Goal: Transaction & Acquisition: Obtain resource

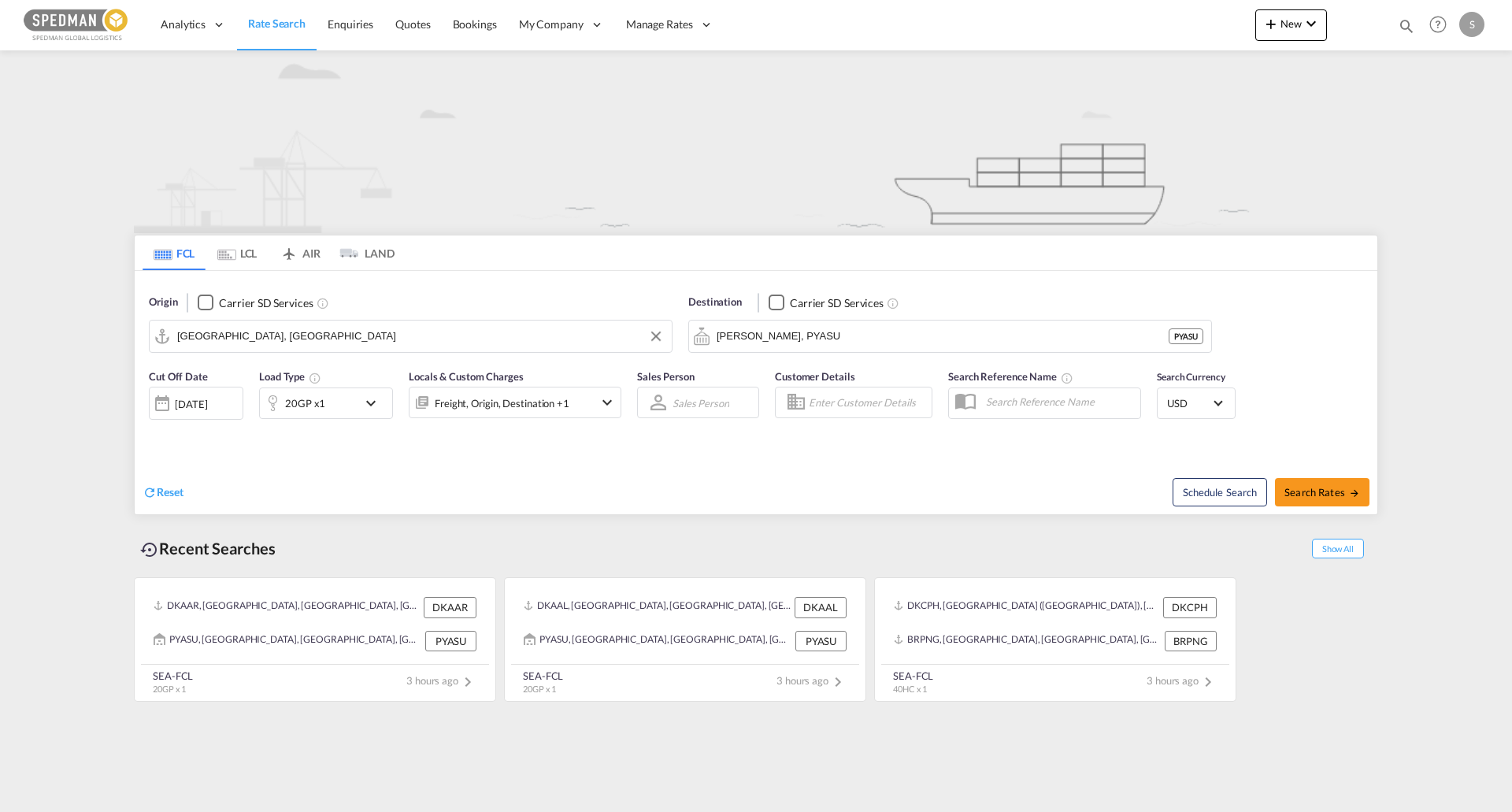
click at [262, 334] on input "[GEOGRAPHIC_DATA], [GEOGRAPHIC_DATA]" at bounding box center [420, 336] width 487 height 24
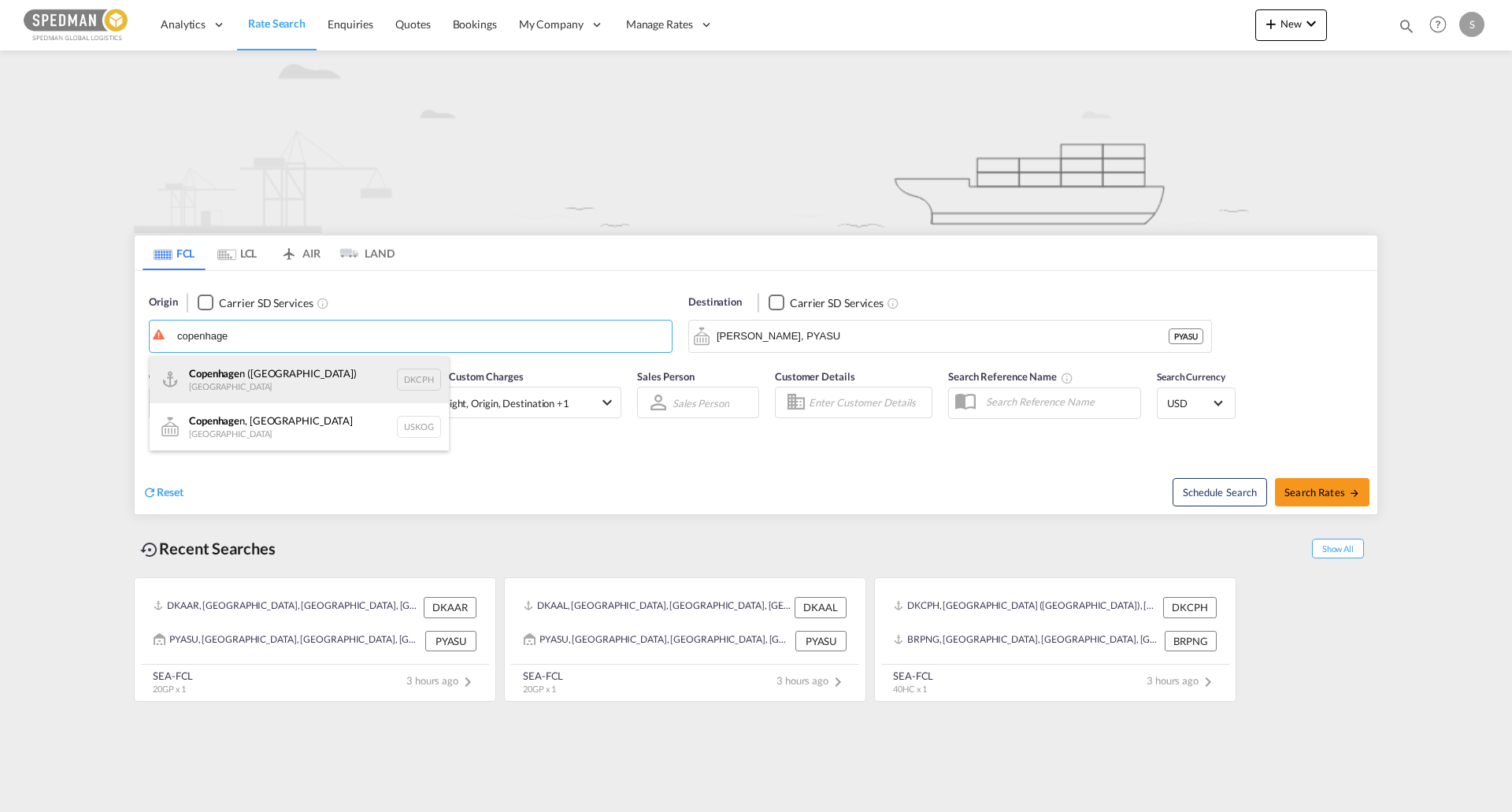
click at [277, 370] on div "Copenhage n ([GEOGRAPHIC_DATA]) Denmark DKCPH" at bounding box center [299, 380] width 299 height 47
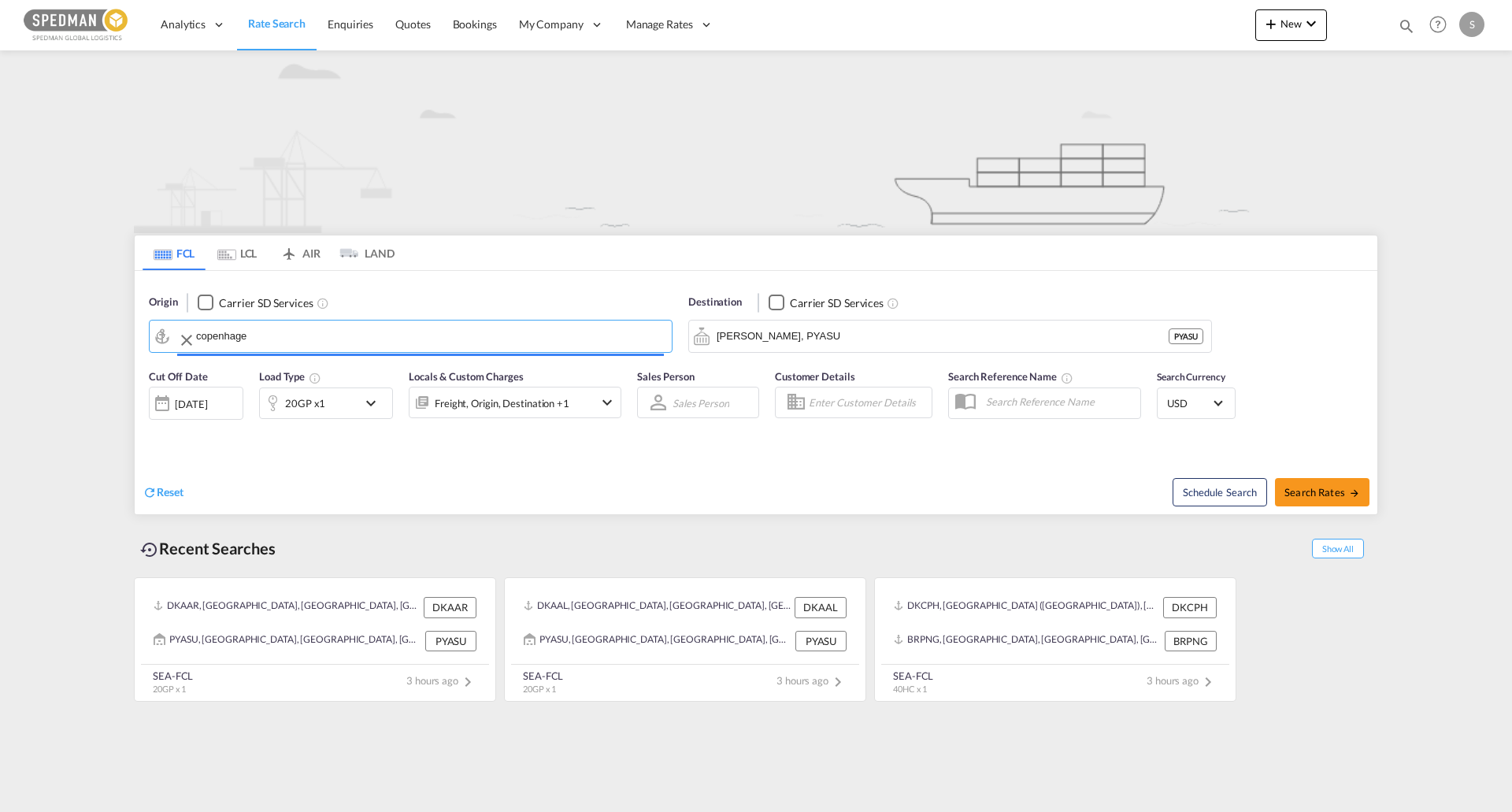
type input "[GEOGRAPHIC_DATA] ([GEOGRAPHIC_DATA]), DKCPH"
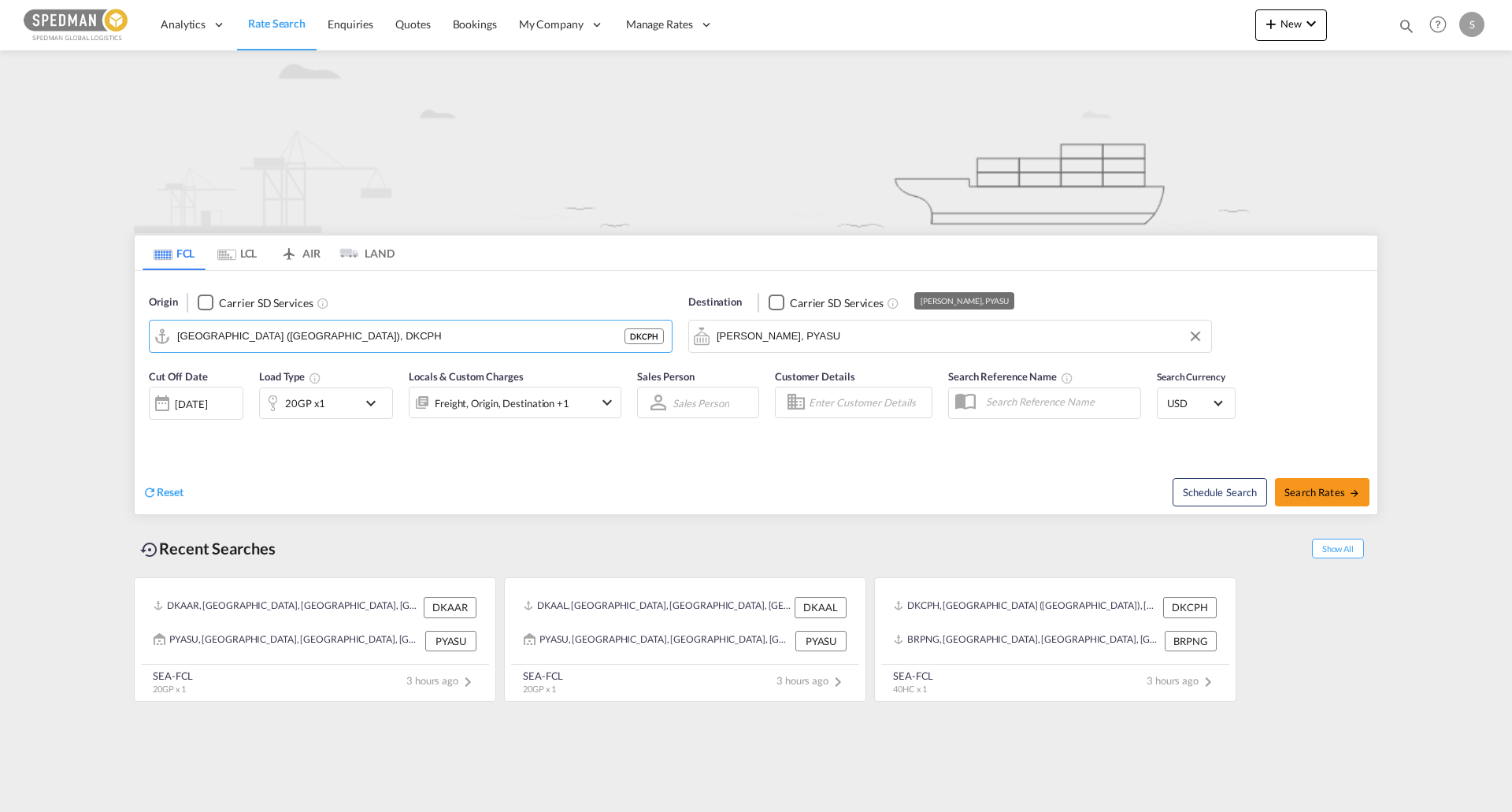
click at [756, 339] on input "[PERSON_NAME], PYASU" at bounding box center [960, 336] width 487 height 24
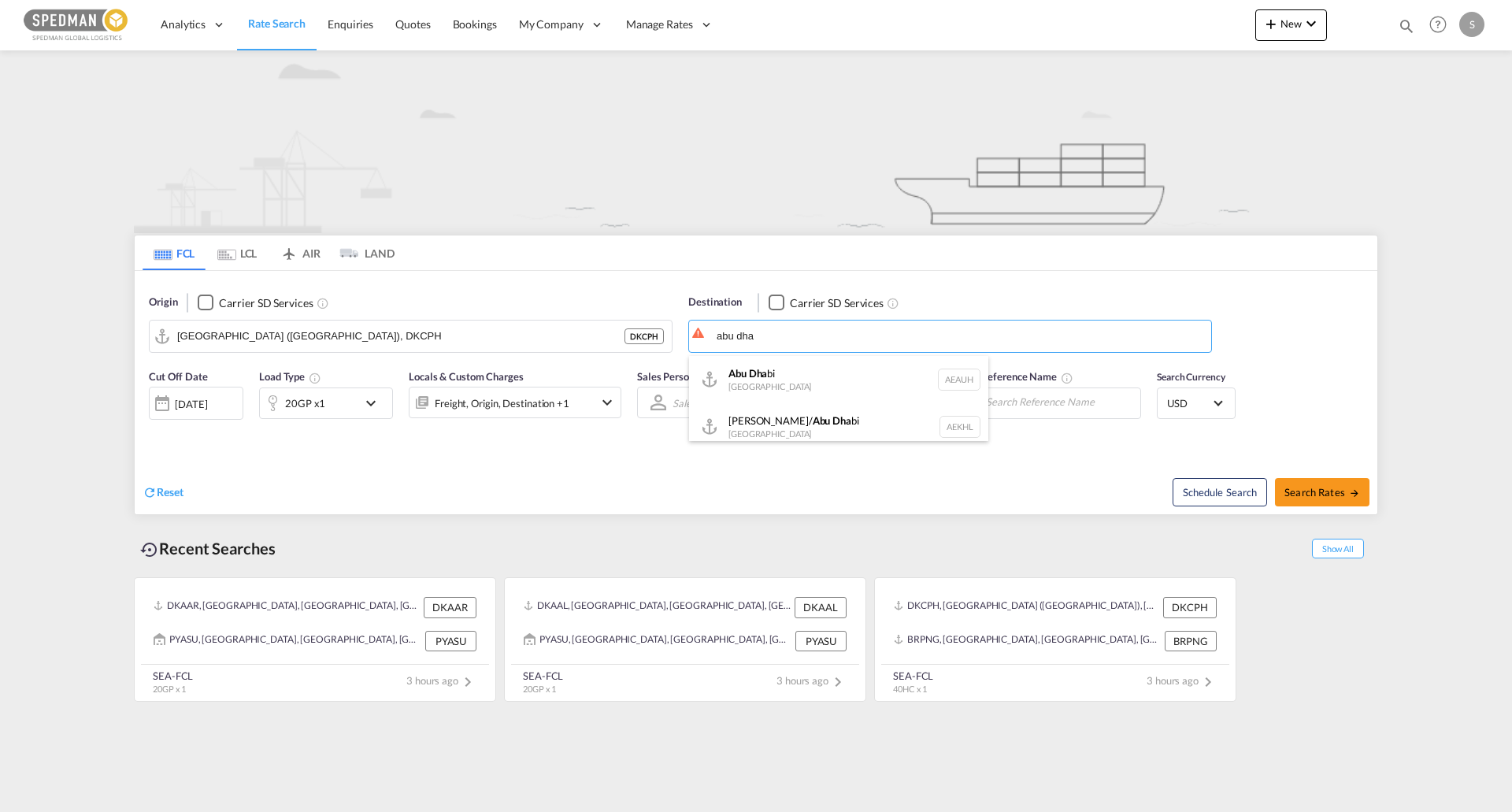
click at [817, 380] on div "Abu Dha bi [GEOGRAPHIC_DATA] [GEOGRAPHIC_DATA]" at bounding box center [838, 380] width 299 height 47
type input "[GEOGRAPHIC_DATA], [GEOGRAPHIC_DATA]"
click at [360, 406] on div "20GP x1" at bounding box center [326, 403] width 134 height 32
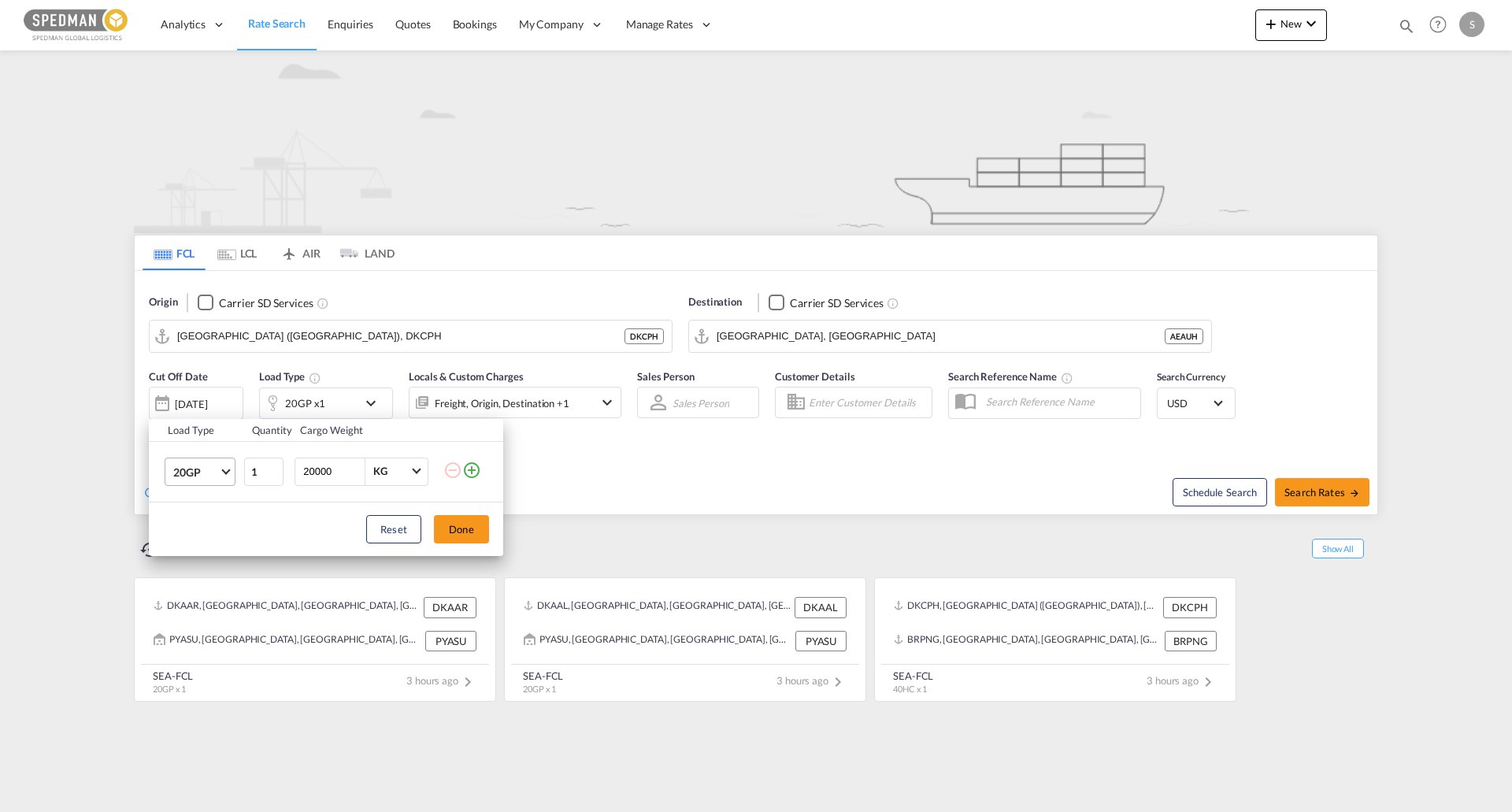
click at [199, 477] on span "20GP" at bounding box center [196, 473] width 46 height 16
click at [207, 501] on md-option "40GP" at bounding box center [215, 510] width 107 height 38
click at [460, 529] on button "Done" at bounding box center [461, 529] width 55 height 28
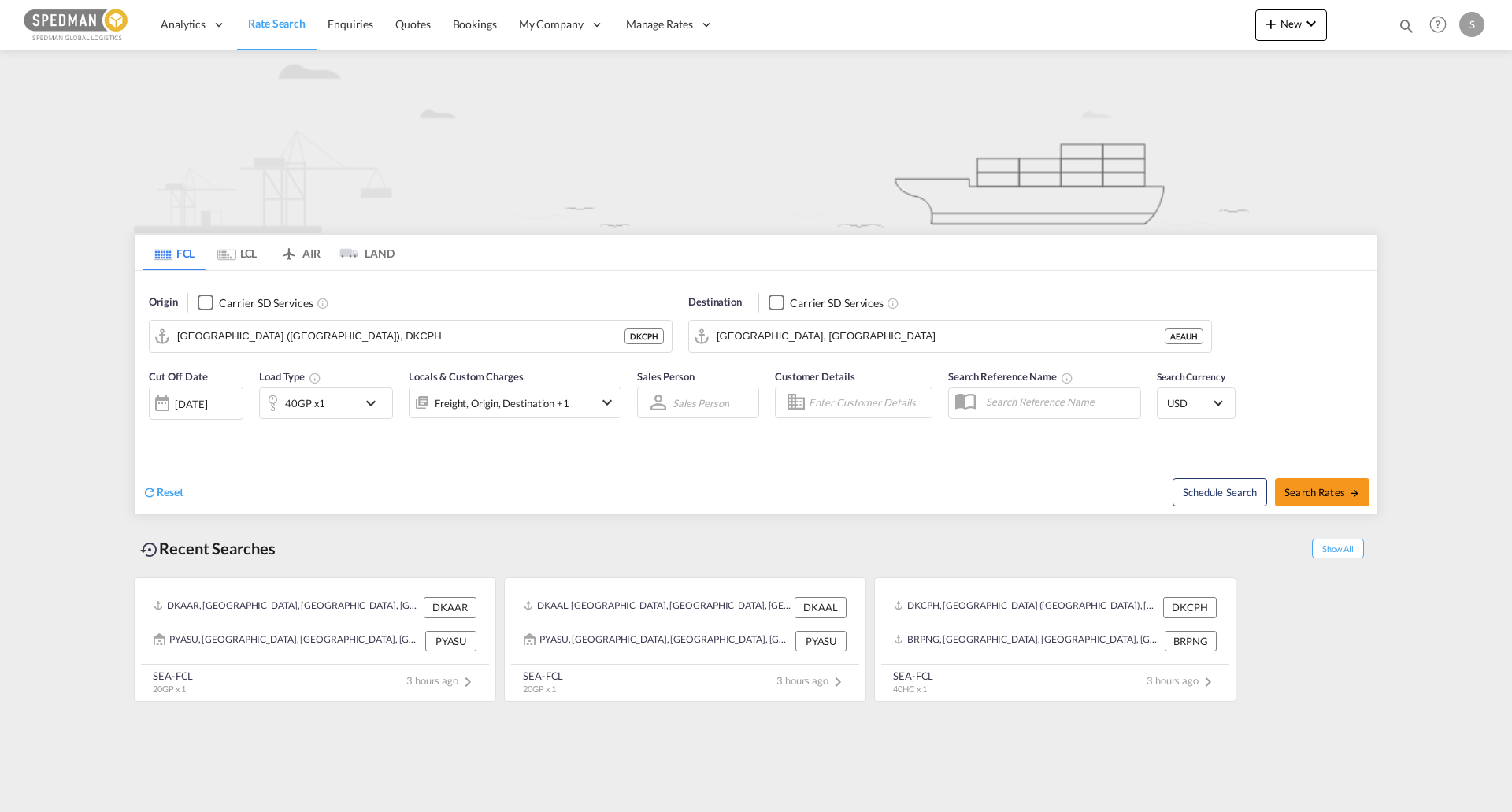
click at [354, 414] on div "40GP x1" at bounding box center [308, 403] width 98 height 32
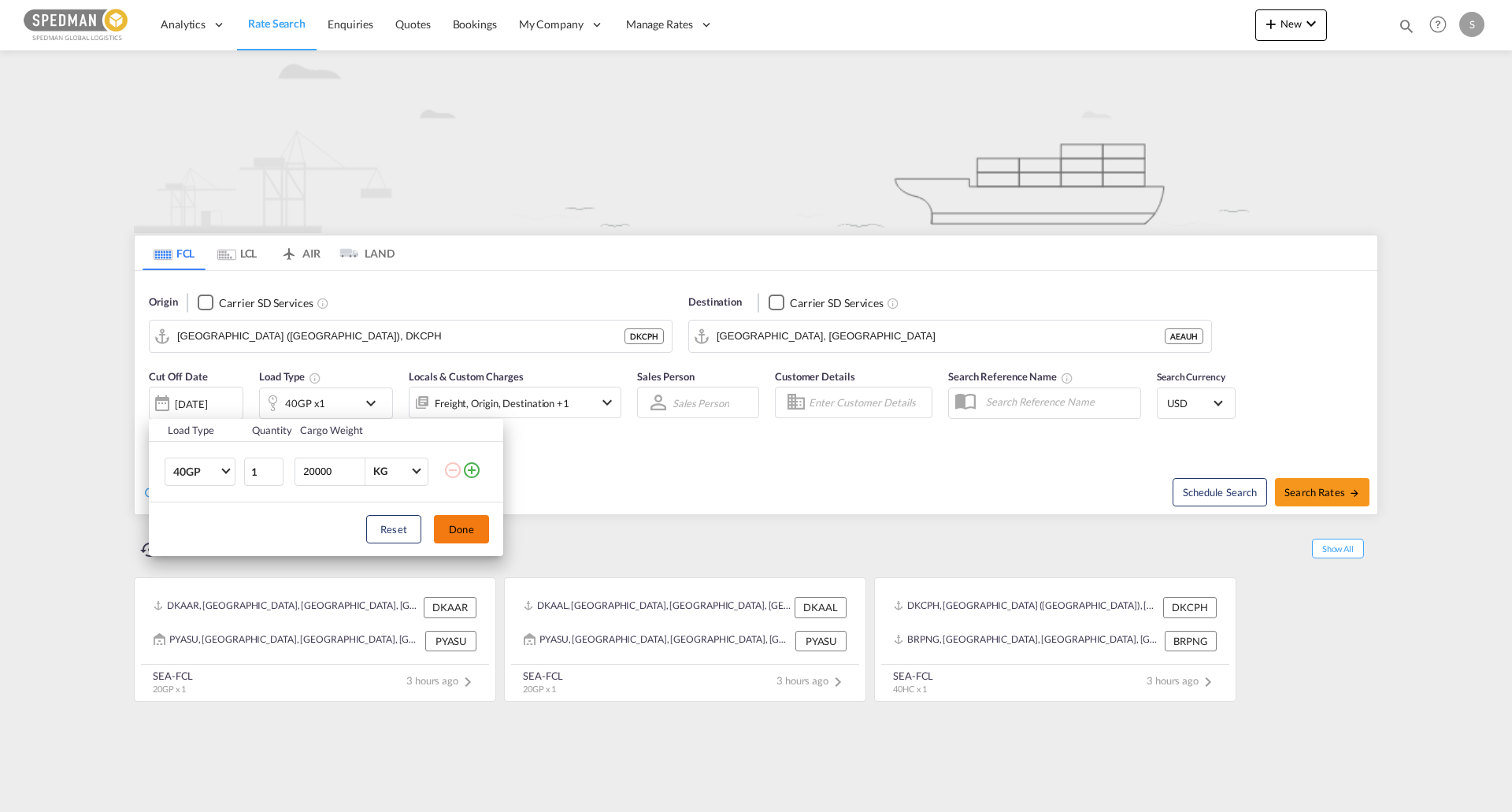
click at [444, 521] on button "Done" at bounding box center [461, 529] width 55 height 28
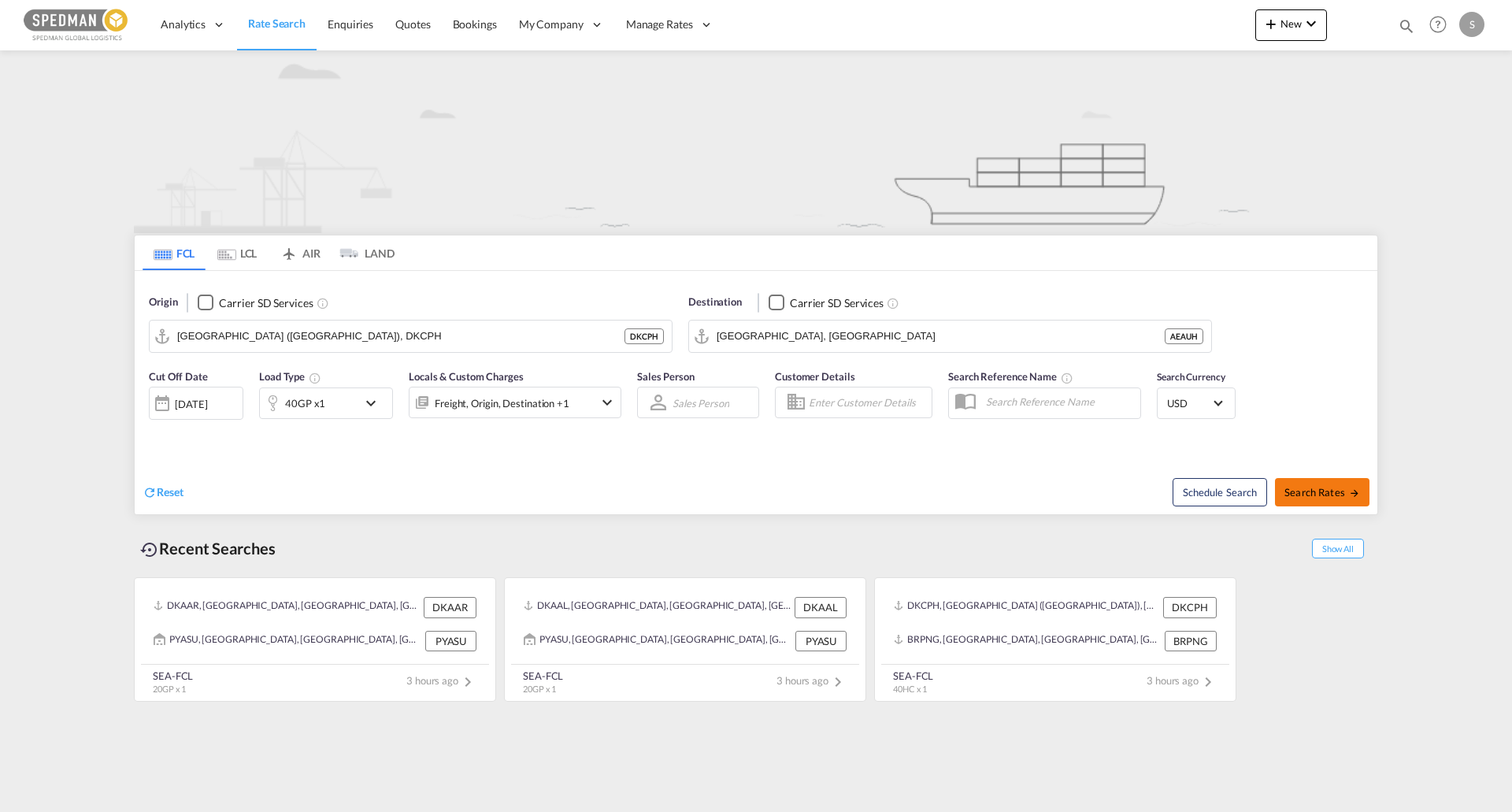
click at [1316, 480] on button "Search Rates" at bounding box center [1322, 492] width 95 height 28
type input "DKCPH to AEAUH / [DATE]"
